Goal: Information Seeking & Learning: Learn about a topic

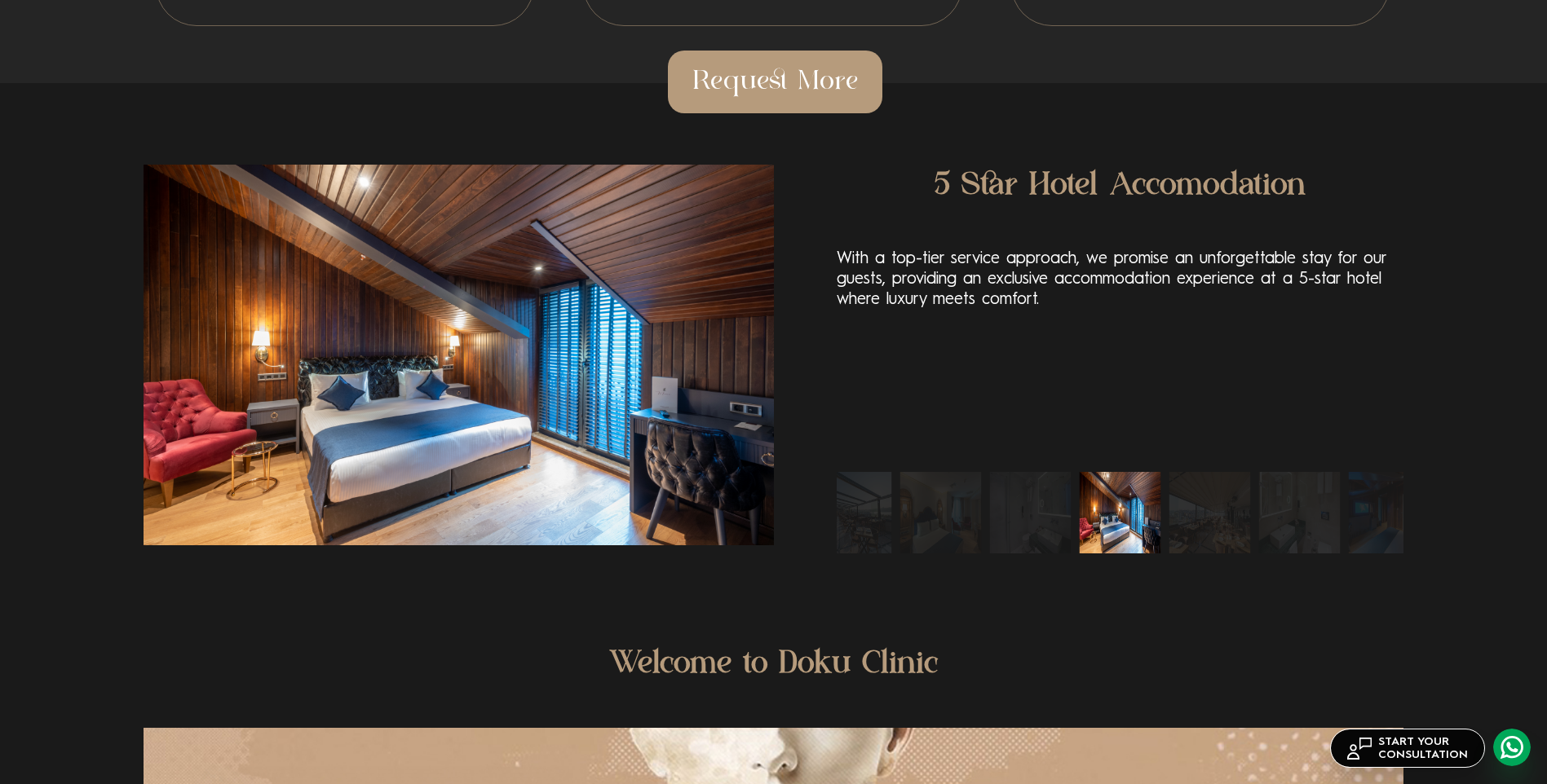
scroll to position [3914, 0]
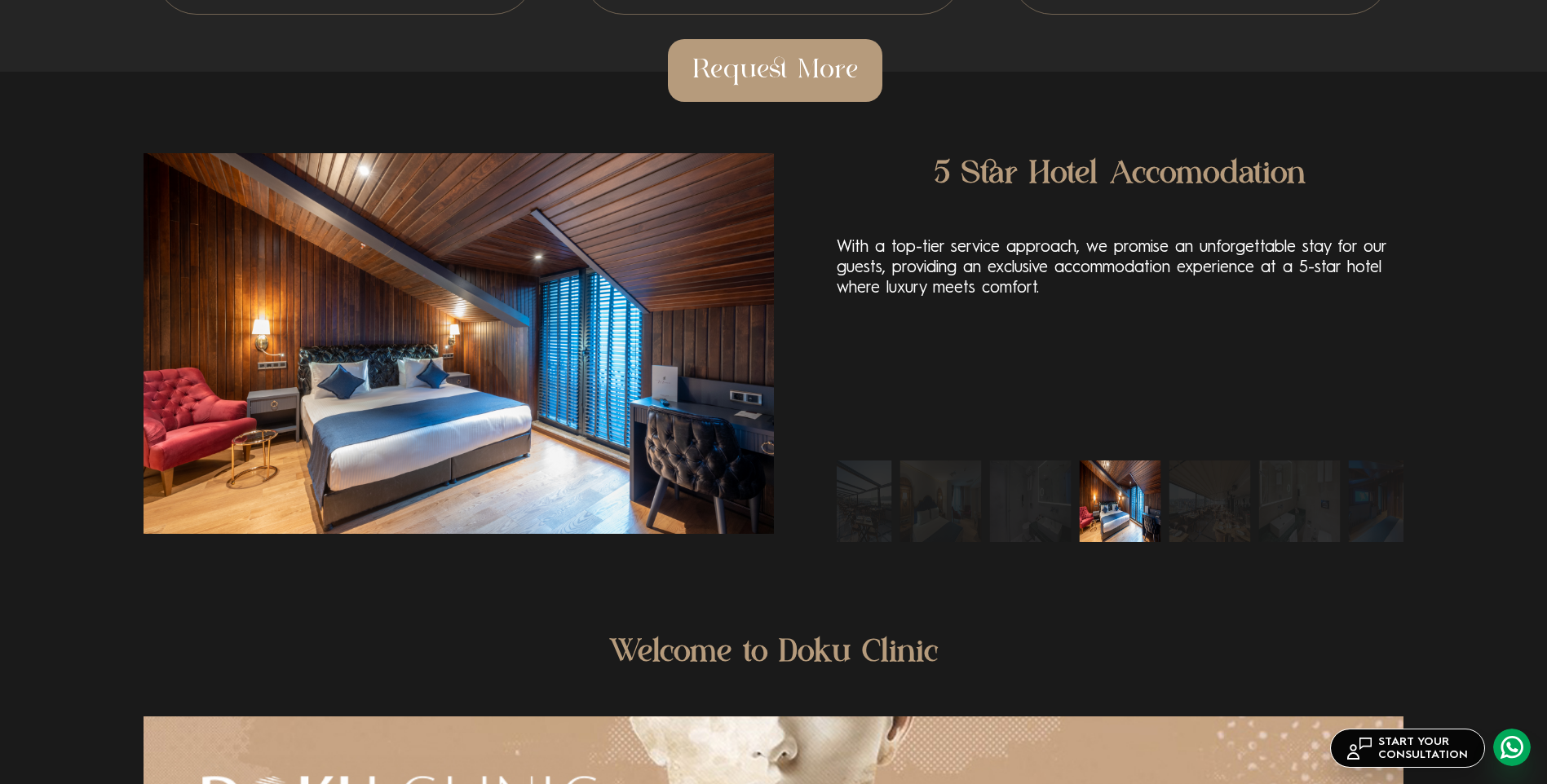
click at [880, 526] on img "8 / 10" at bounding box center [851, 501] width 81 height 81
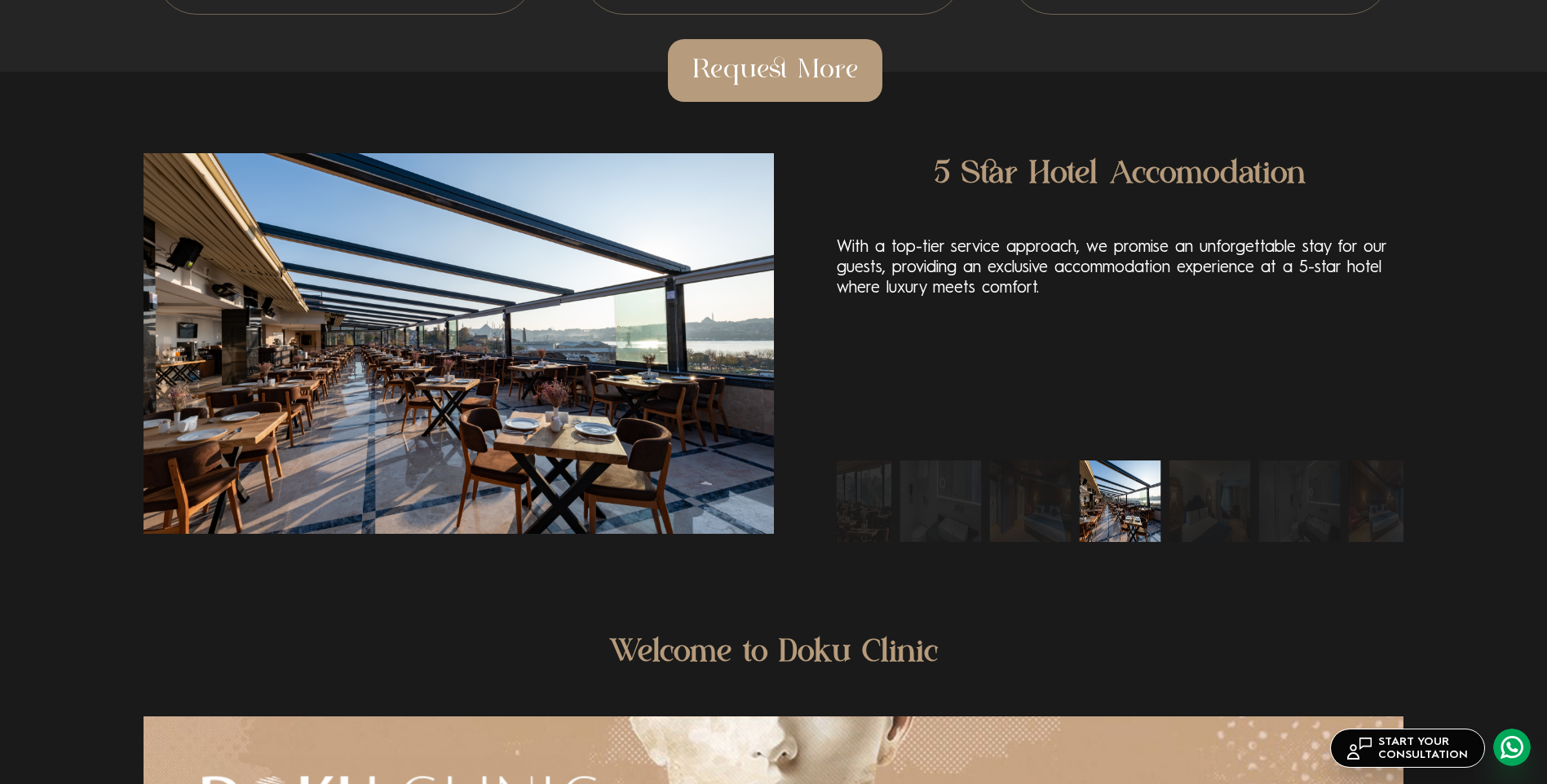
click at [914, 518] on img "6 / 10" at bounding box center [940, 501] width 81 height 81
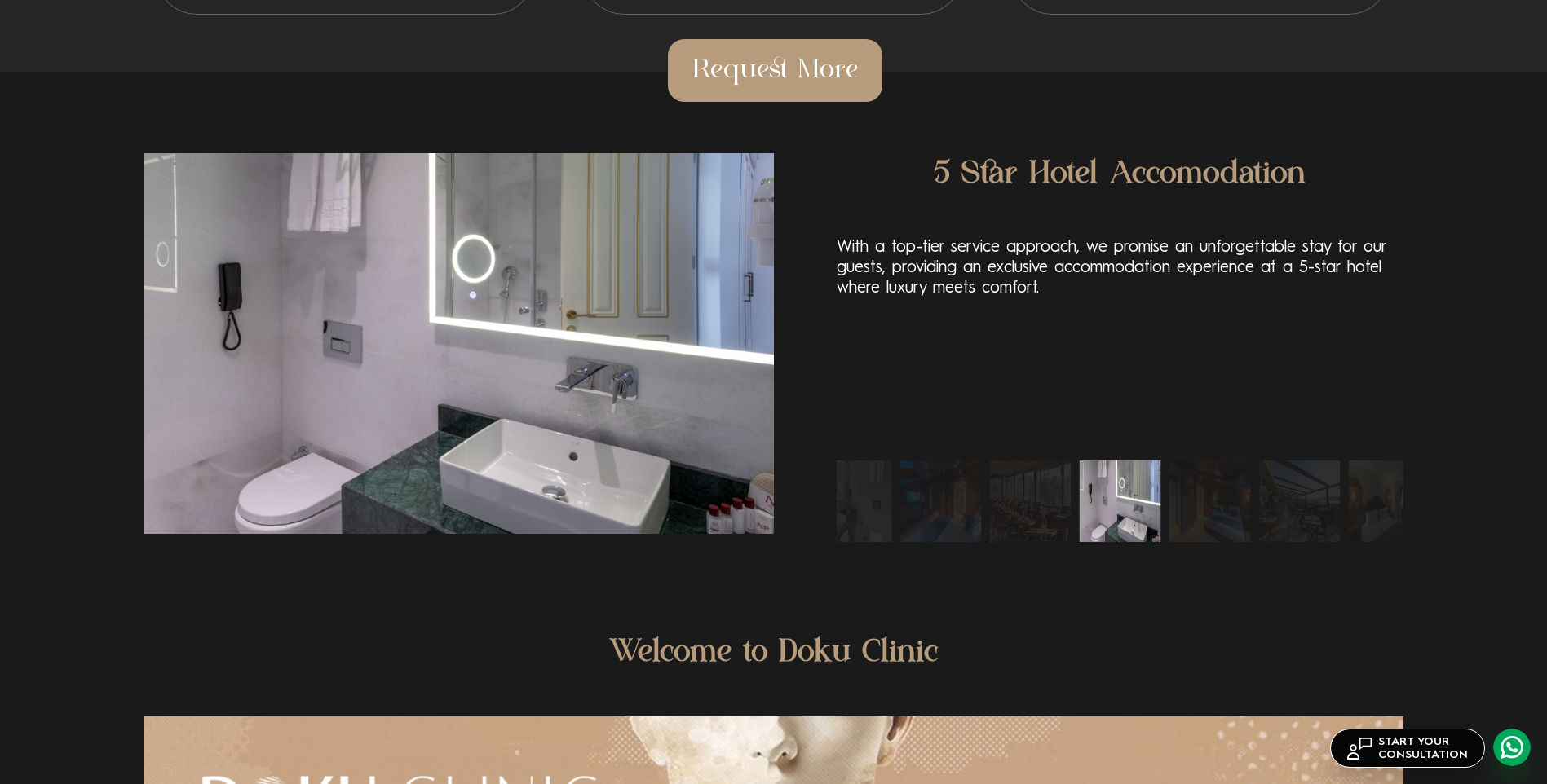
click at [890, 520] on img "3 / 10" at bounding box center [851, 501] width 81 height 81
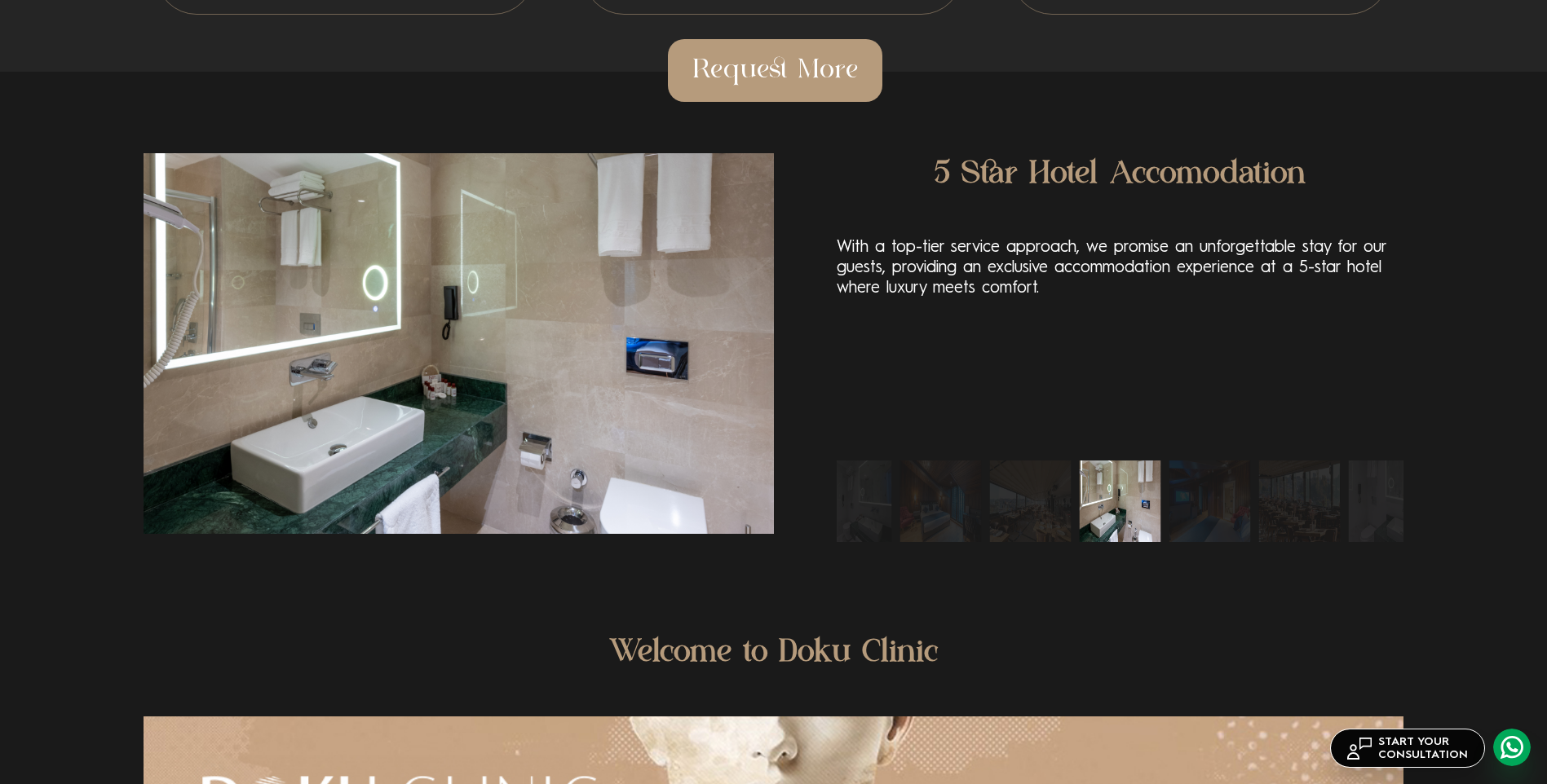
click at [1075, 538] on div at bounding box center [1119, 501] width 566 height 81
click at [1016, 521] on img "2 / 10" at bounding box center [1030, 501] width 81 height 81
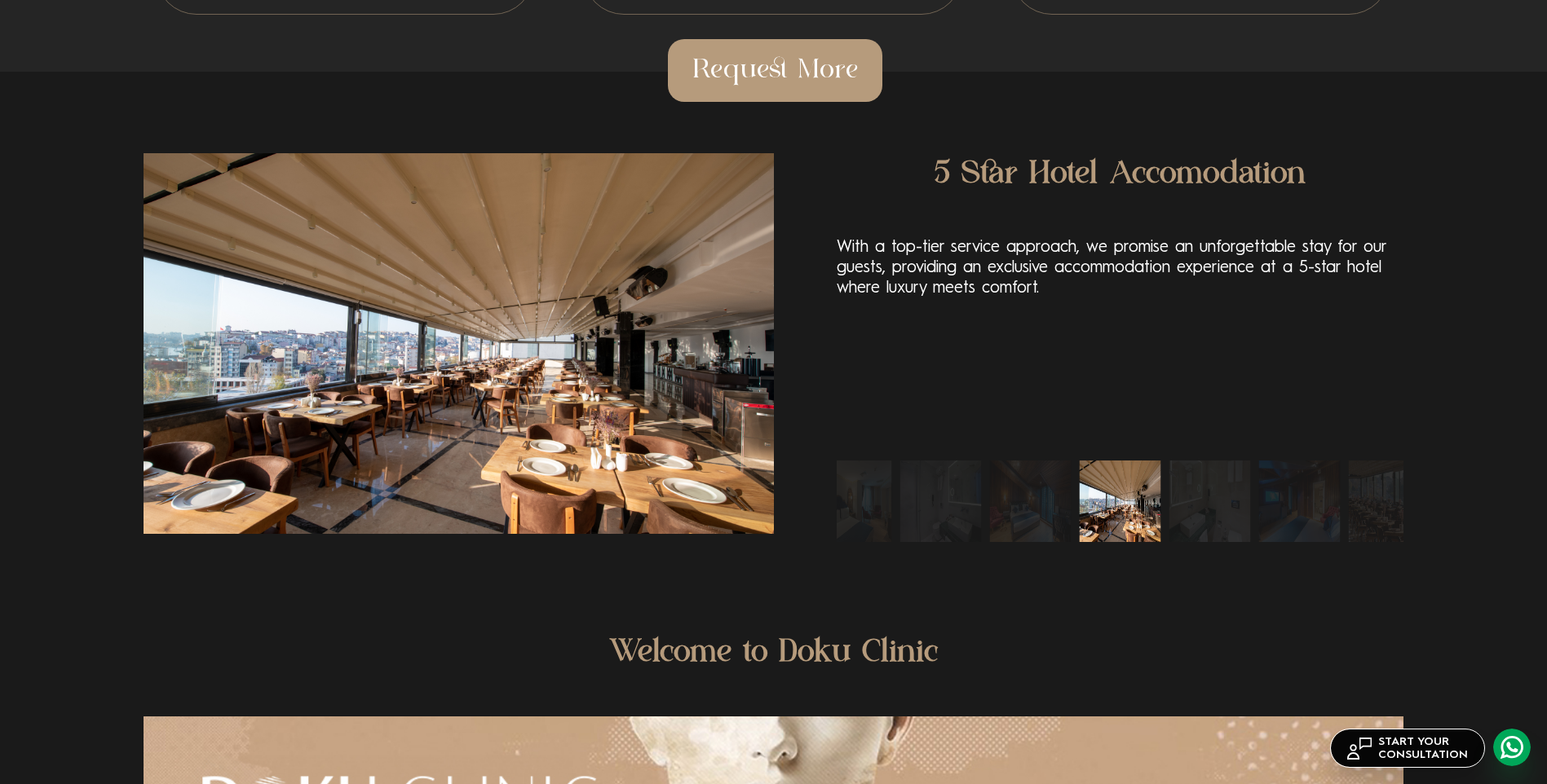
click at [1000, 523] on img "1 / 10" at bounding box center [1030, 501] width 81 height 81
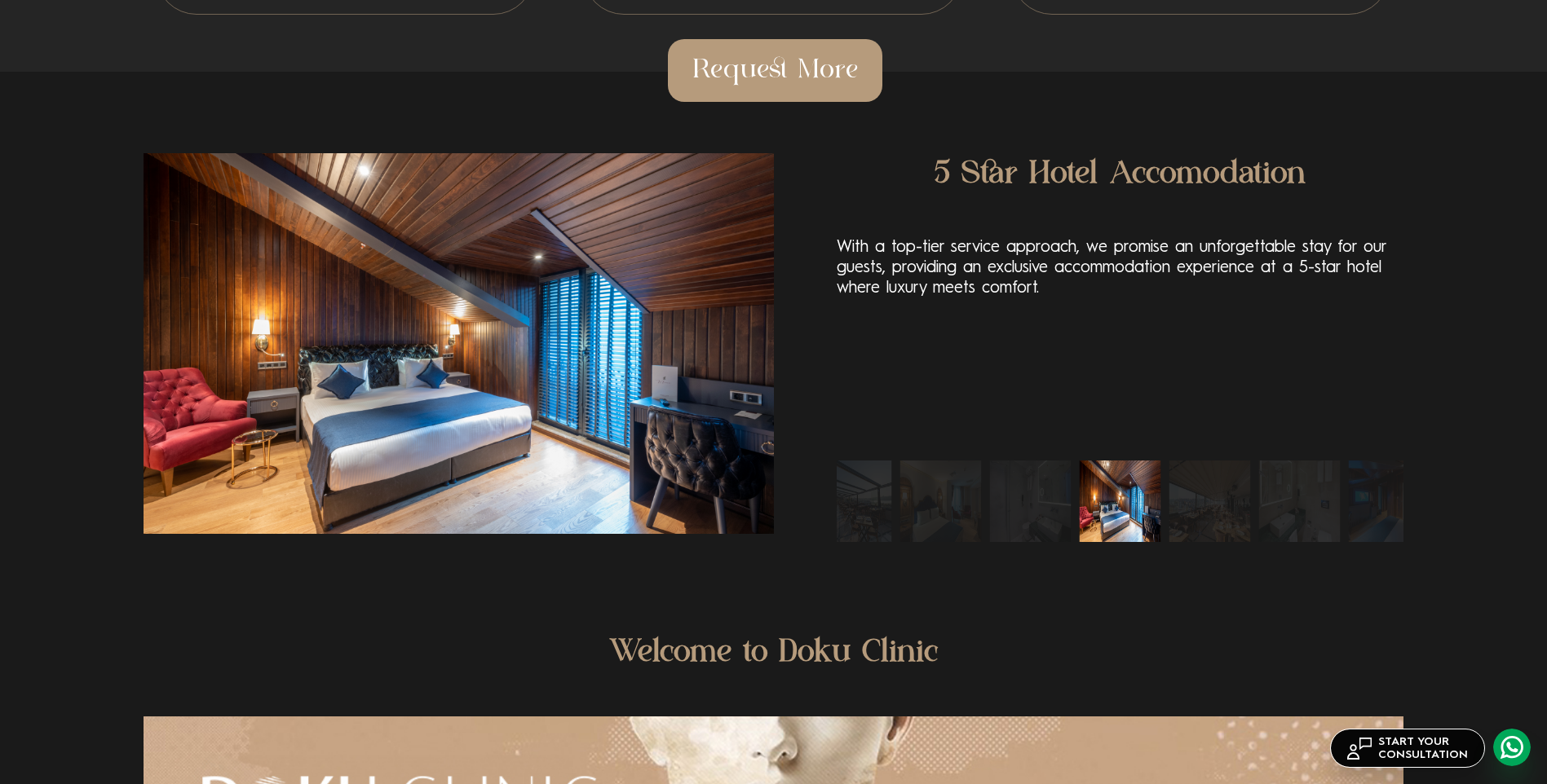
click at [1000, 523] on img "10 / 10" at bounding box center [1030, 501] width 81 height 81
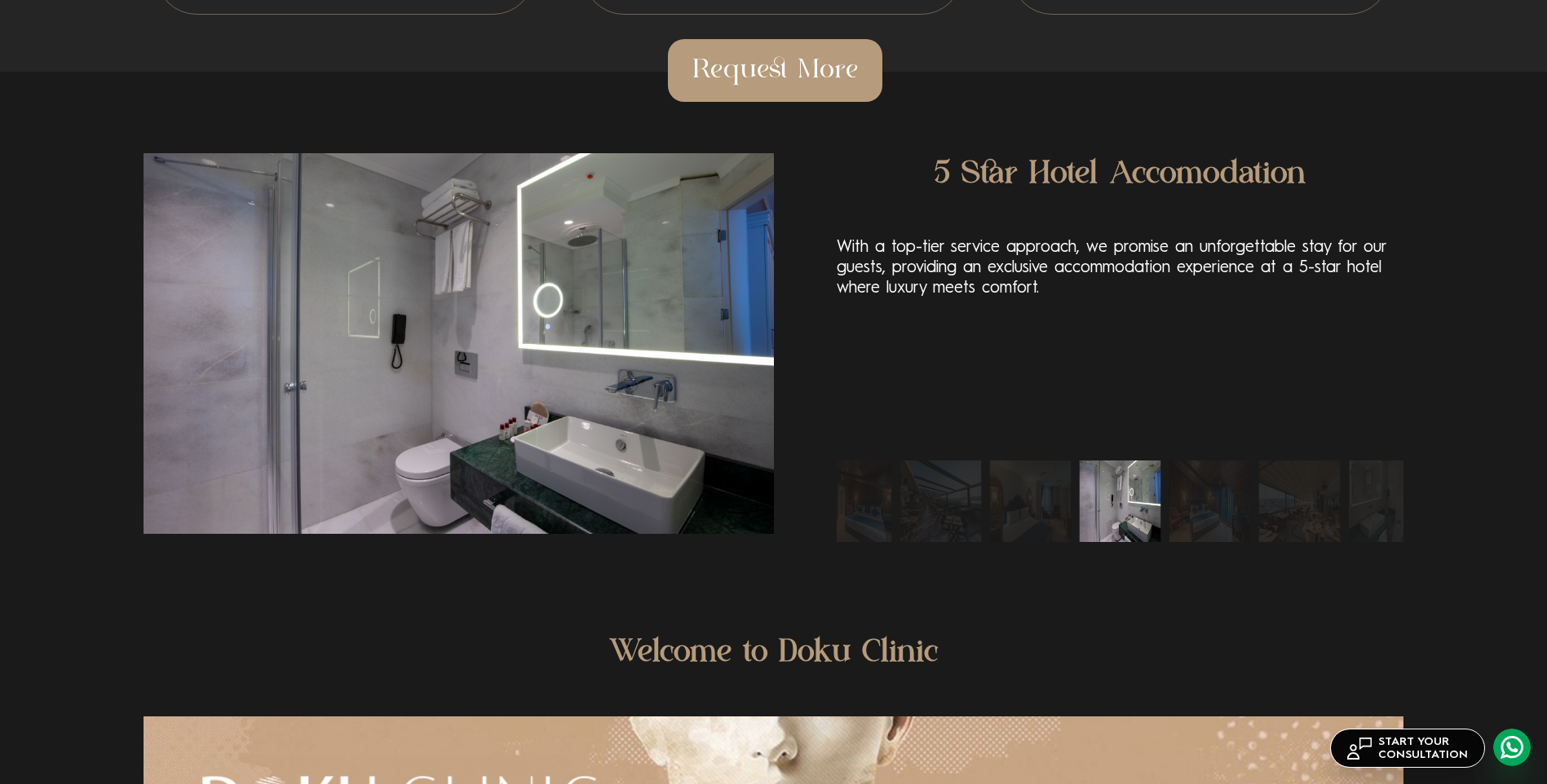
click at [985, 521] on div at bounding box center [1119, 501] width 566 height 81
click at [964, 519] on img "8 / 10" at bounding box center [940, 501] width 81 height 81
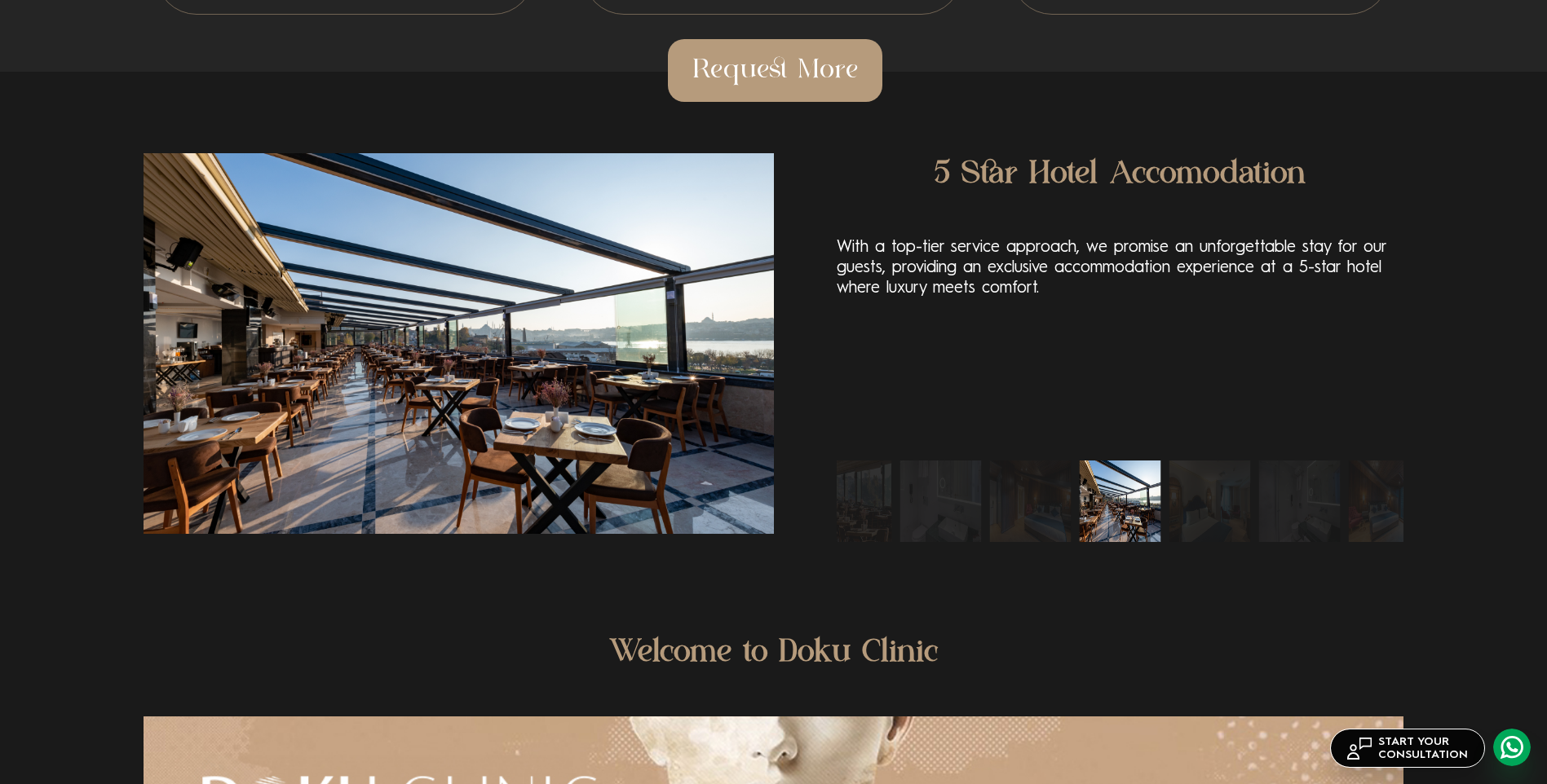
click at [964, 519] on img "6 / 10" at bounding box center [940, 501] width 81 height 81
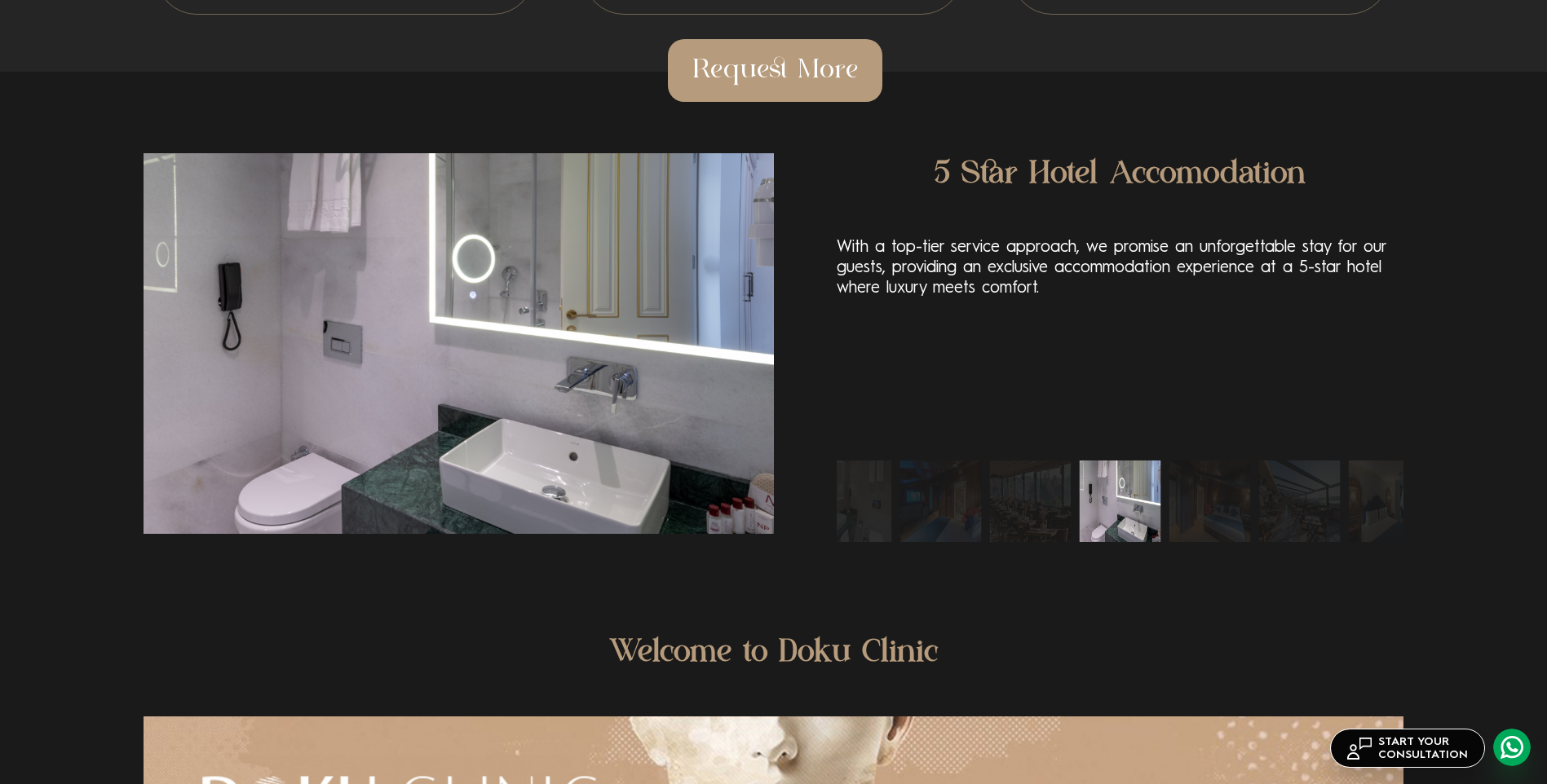
click at [957, 517] on img "4 / 10" at bounding box center [940, 501] width 81 height 81
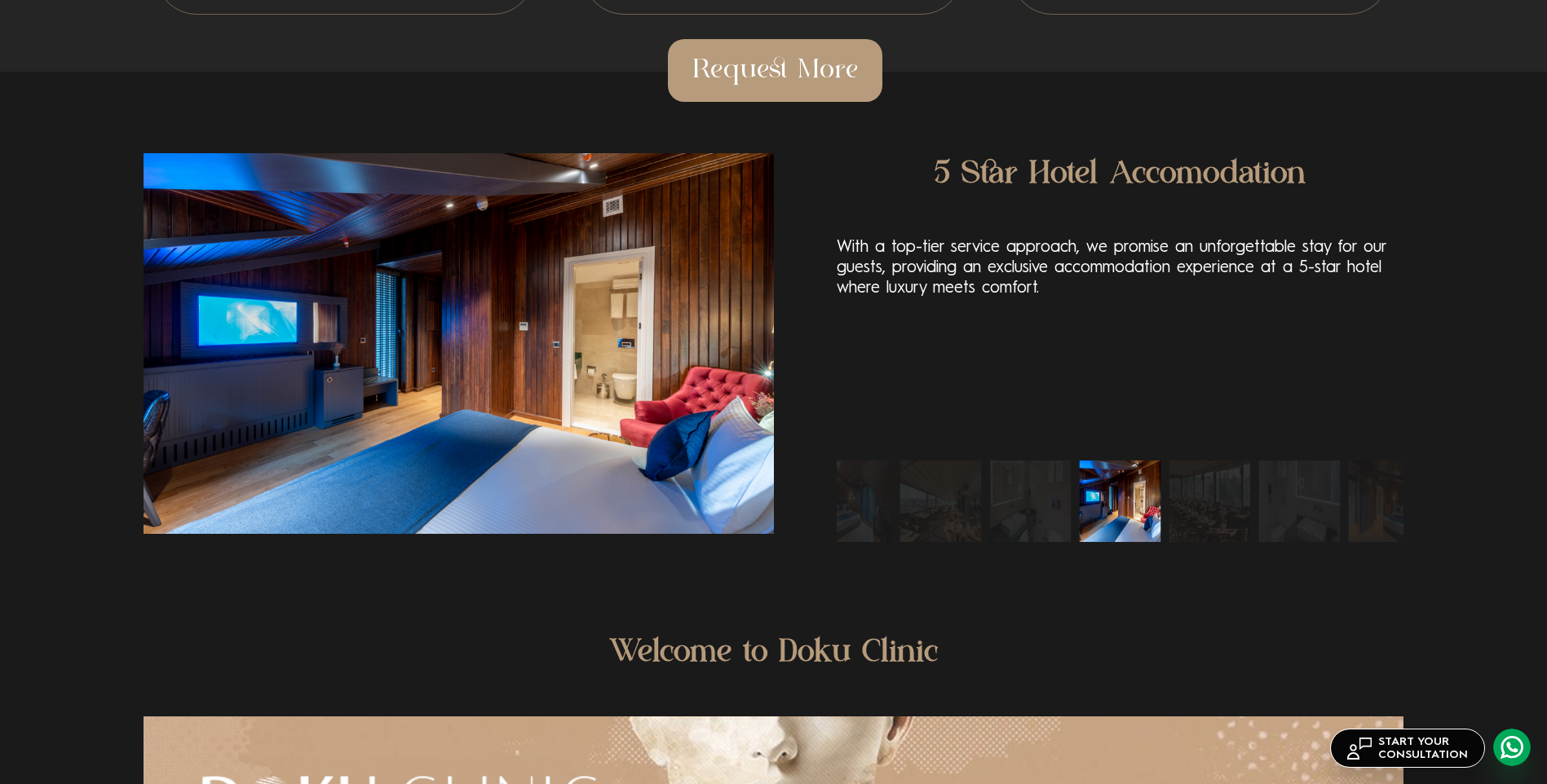
click at [939, 517] on img "2 / 10" at bounding box center [940, 501] width 81 height 81
